Goal: Information Seeking & Learning: Check status

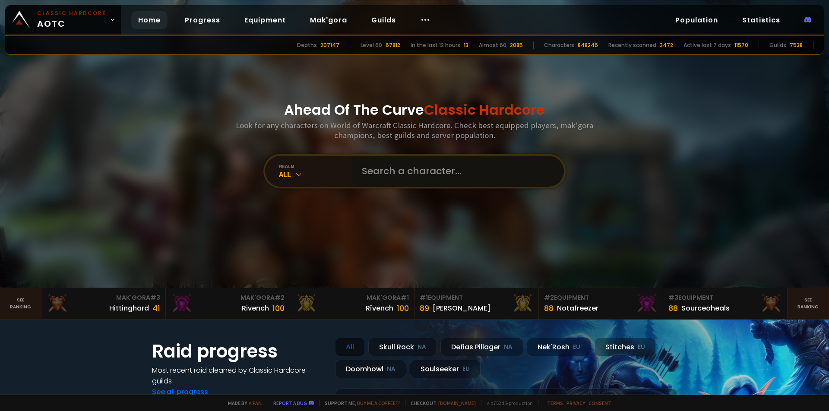
click at [365, 170] on input "text" at bounding box center [455, 171] width 197 height 31
click at [428, 162] on input "text" at bounding box center [455, 171] width 197 height 31
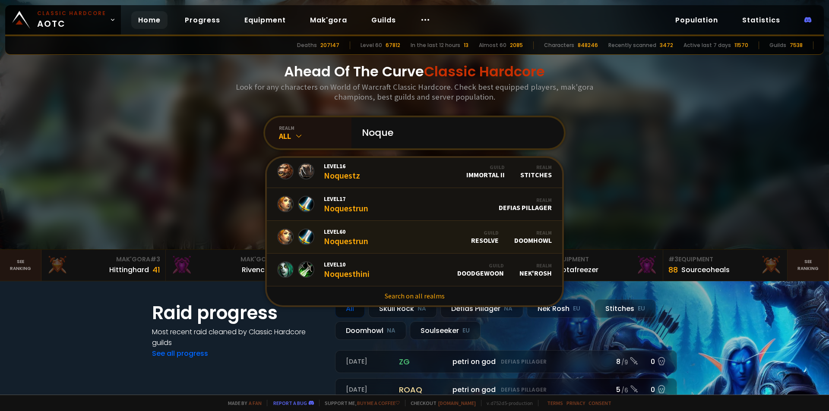
scroll to position [43, 0]
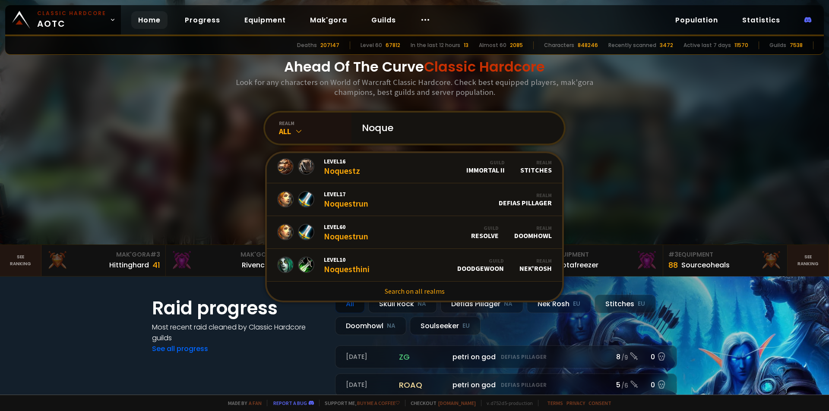
click at [406, 128] on input "Noque" at bounding box center [455, 128] width 197 height 31
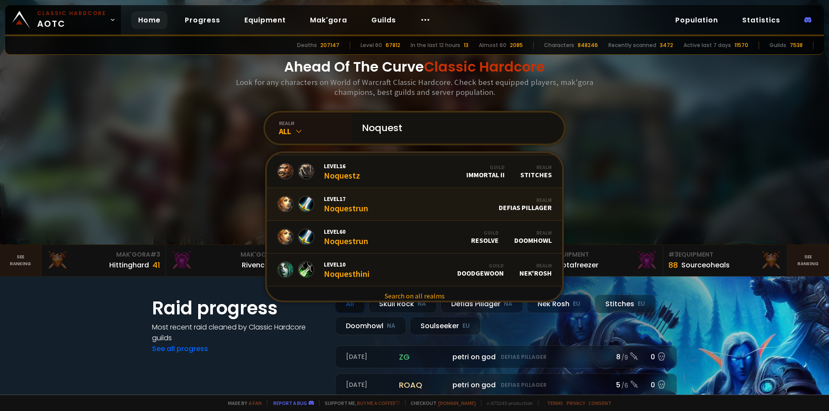
scroll to position [68, 0]
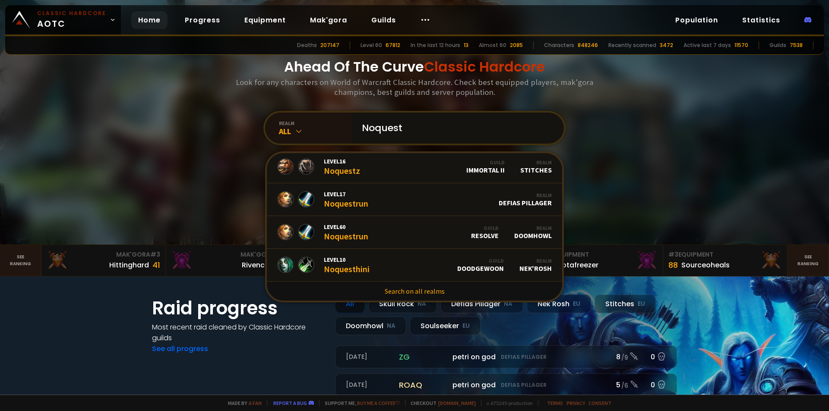
click at [418, 136] on input "Noquest" at bounding box center [455, 128] width 197 height 31
type input "Noquestss"
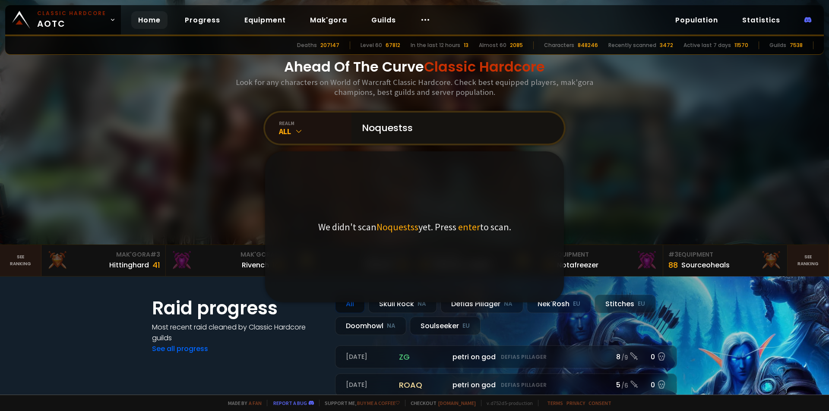
scroll to position [0, 0]
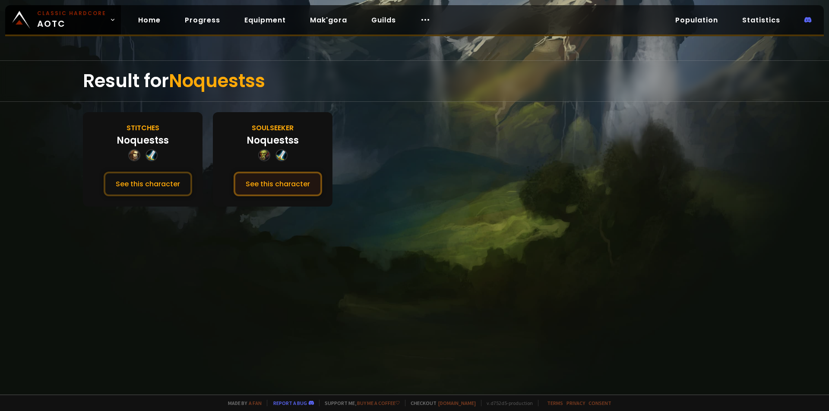
click at [271, 191] on button "See this character" at bounding box center [278, 184] width 88 height 25
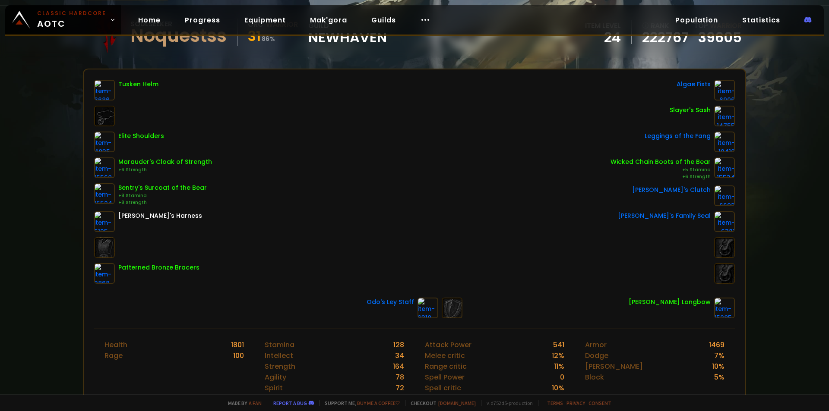
scroll to position [86, 0]
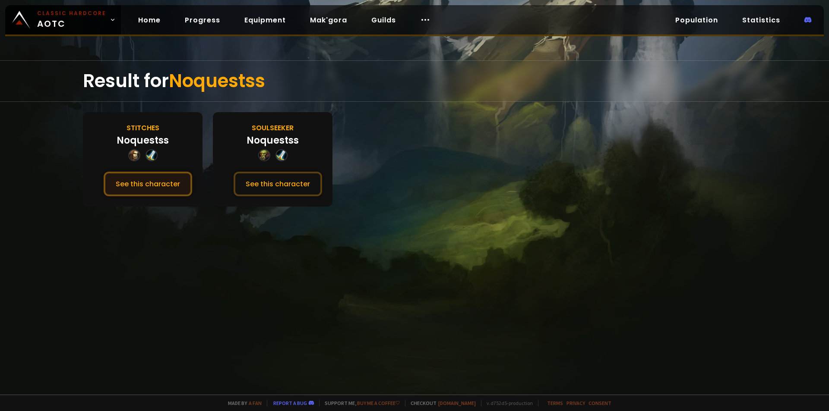
click at [172, 178] on button "See this character" at bounding box center [148, 184] width 88 height 25
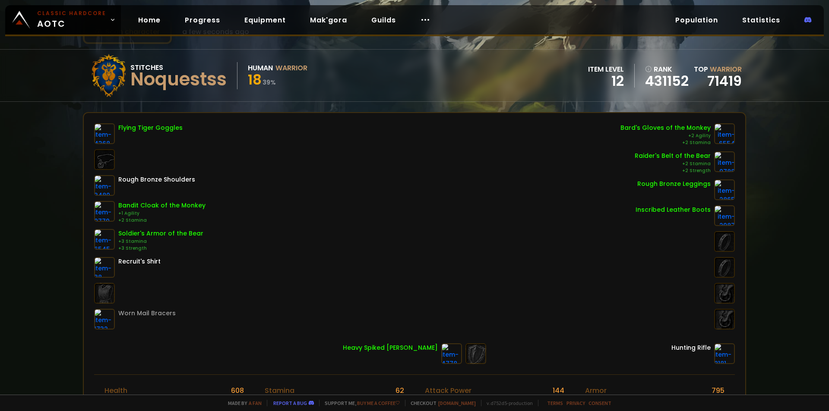
scroll to position [43, 0]
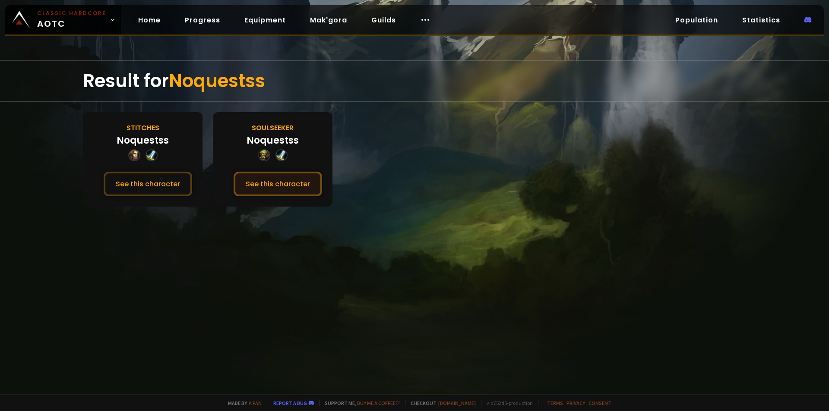
click at [283, 186] on button "See this character" at bounding box center [278, 184] width 88 height 25
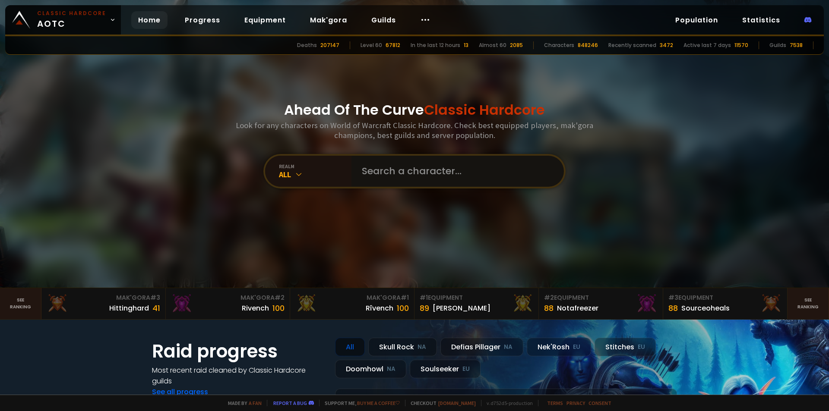
click at [417, 163] on input "text" at bounding box center [455, 171] width 197 height 31
type input "noquest"
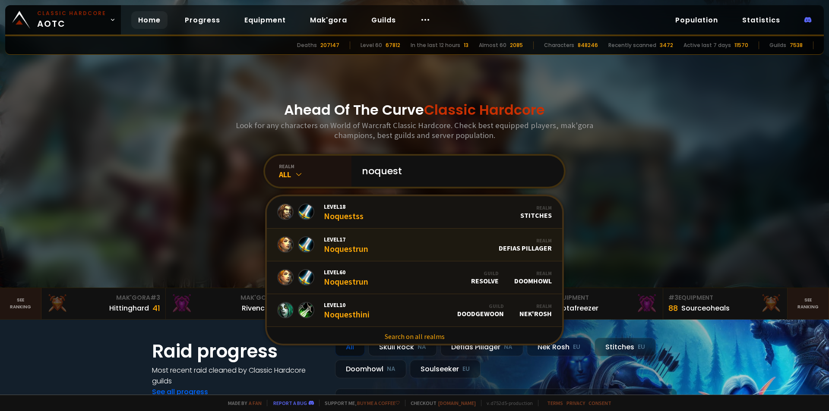
scroll to position [134, 0]
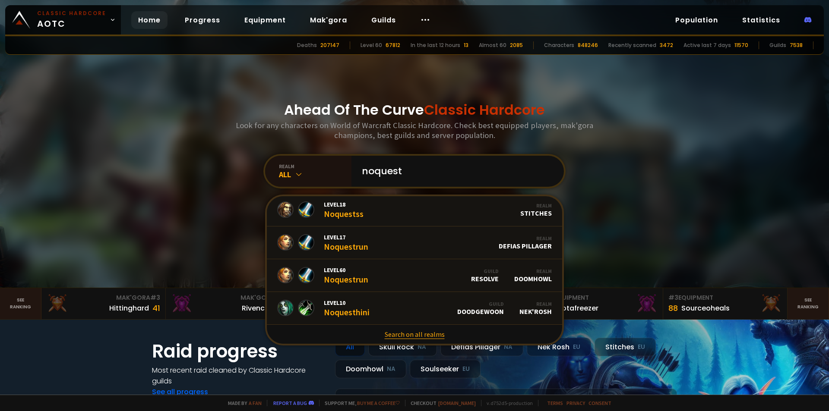
click at [423, 335] on link "Search on all realms" at bounding box center [414, 334] width 295 height 19
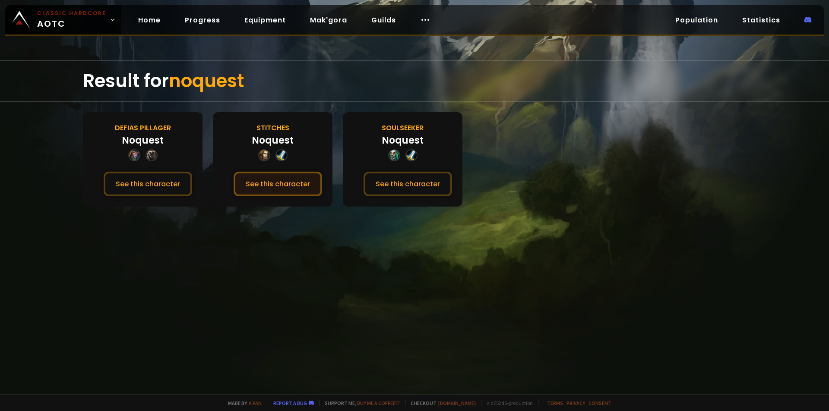
click at [298, 181] on button "See this character" at bounding box center [278, 184] width 88 height 25
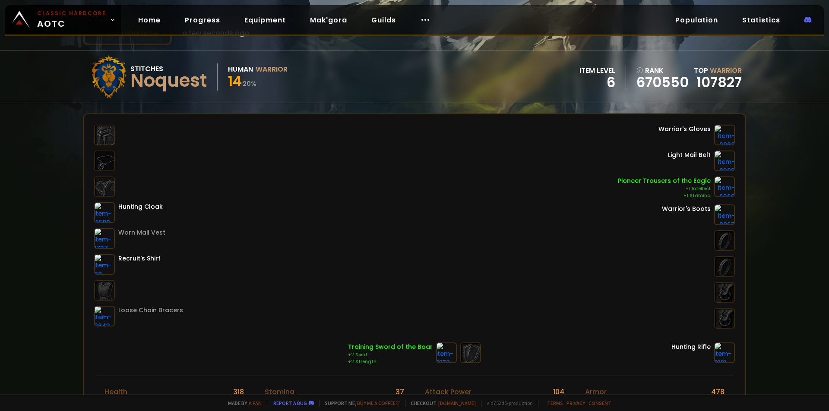
scroll to position [43, 0]
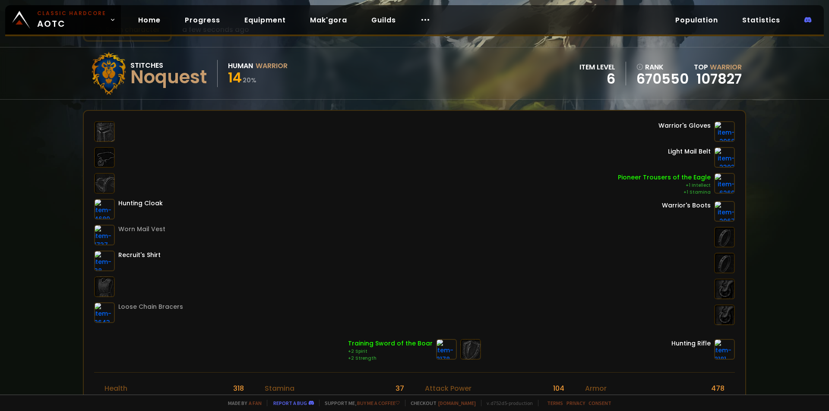
click at [314, 147] on div "Hunting Cloak Worn Mail Vest Recruit's Shirt Loose Chain Bracers Warrior's Glov…" at bounding box center [414, 223] width 641 height 204
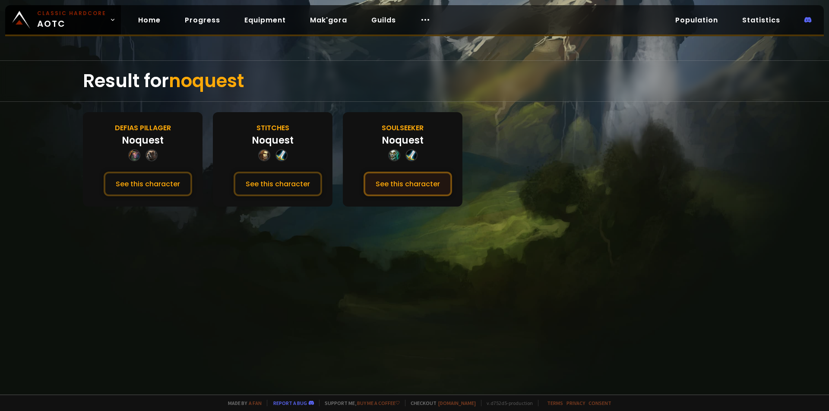
click at [397, 181] on button "See this character" at bounding box center [407, 184] width 88 height 25
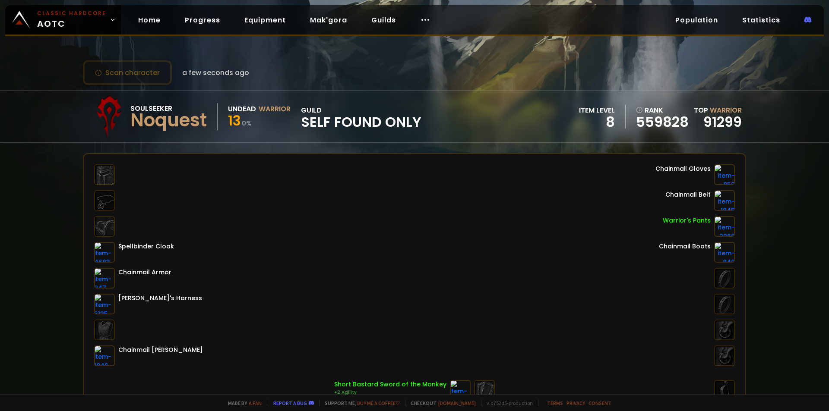
click at [50, 215] on div "Scan character a few seconds ago Soulseeker Noquest Undead Warrior 13 0 % guild…" at bounding box center [414, 197] width 829 height 395
drag, startPoint x: 49, startPoint y: 214, endPoint x: 52, endPoint y: 208, distance: 6.8
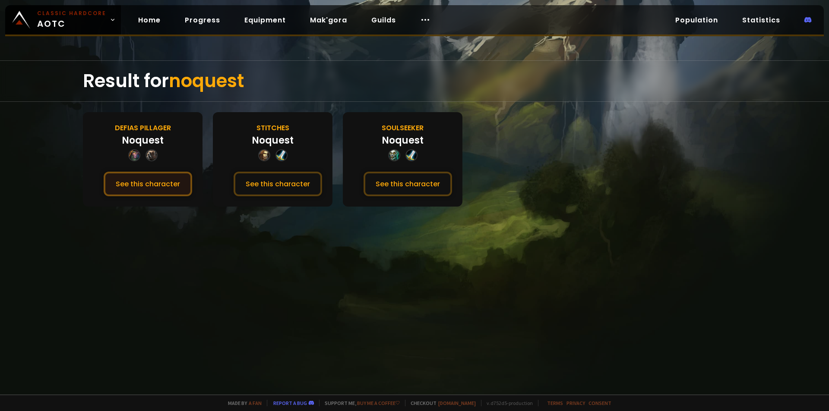
click at [127, 174] on button "See this character" at bounding box center [148, 184] width 88 height 25
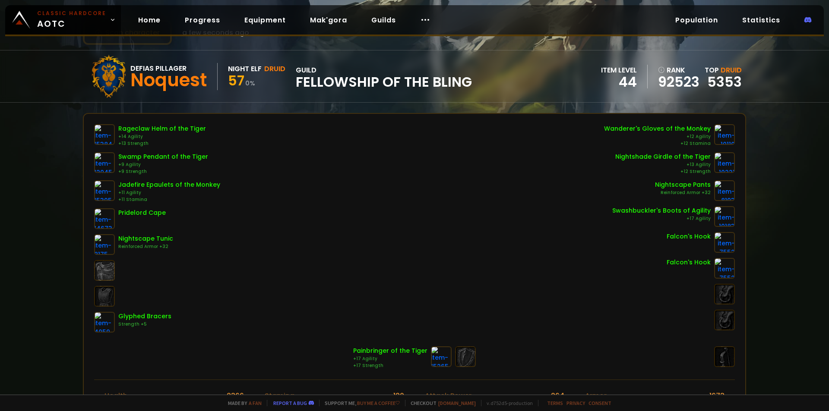
scroll to position [43, 0]
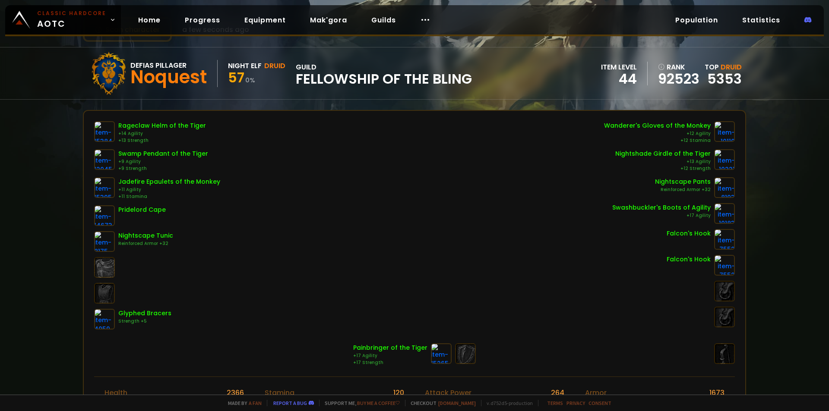
click at [33, 108] on div "Scan character a few seconds ago Defias Pillager Noquest Night Elf Druid 57 0 %…" at bounding box center [414, 197] width 829 height 395
